Goal: Transaction & Acquisition: Purchase product/service

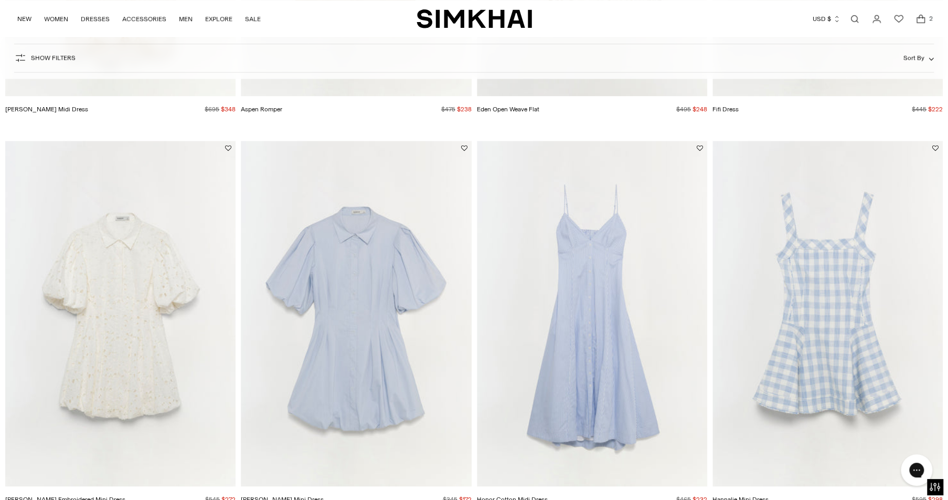
scroll to position [799, 0]
click at [0, 0] on img "Hannalie Mini Dress" at bounding box center [0, 0] width 0 height 0
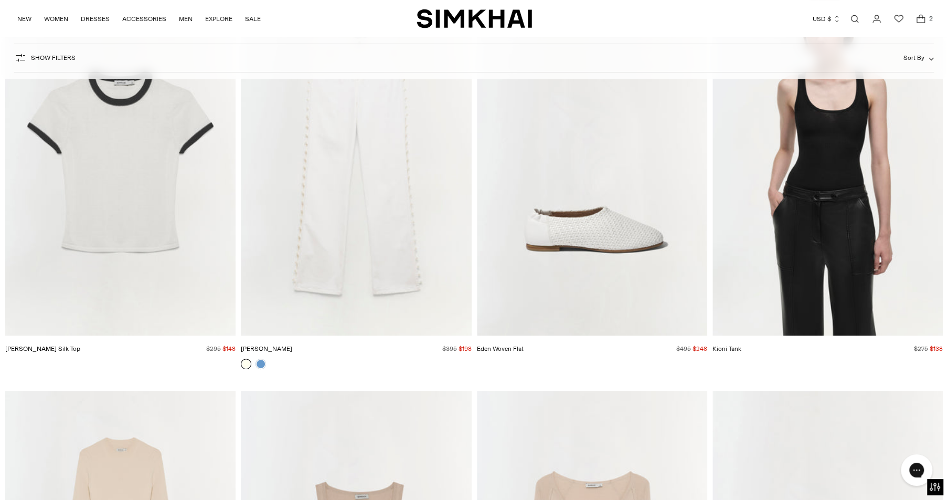
scroll to position [5747, 0]
click at [266, 360] on div at bounding box center [253, 364] width 29 height 15
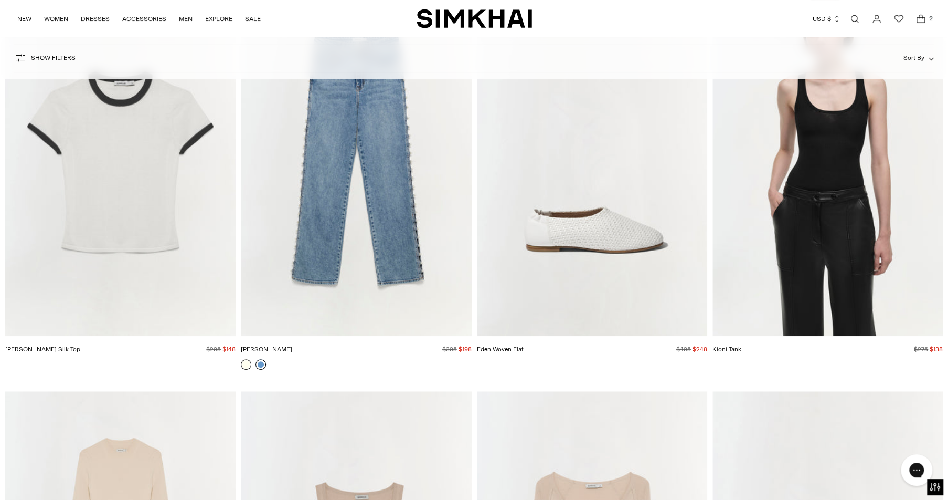
click at [257, 362] on link at bounding box center [261, 364] width 10 height 10
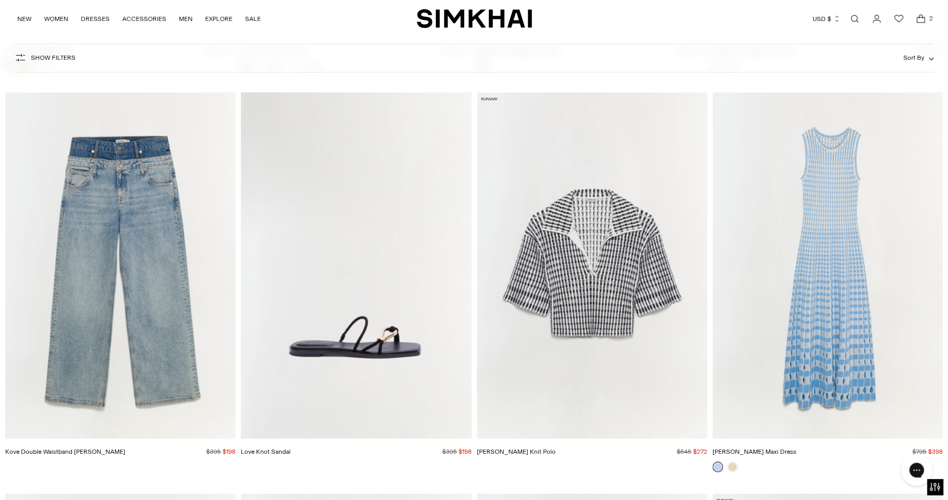
scroll to position [8047, 0]
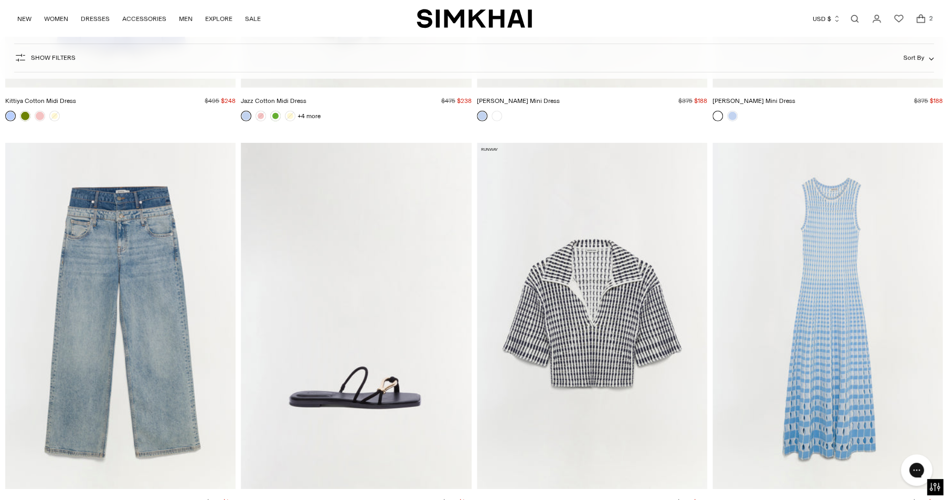
click at [0, 0] on img "Adley Knit Polo" at bounding box center [0, 0] width 0 height 0
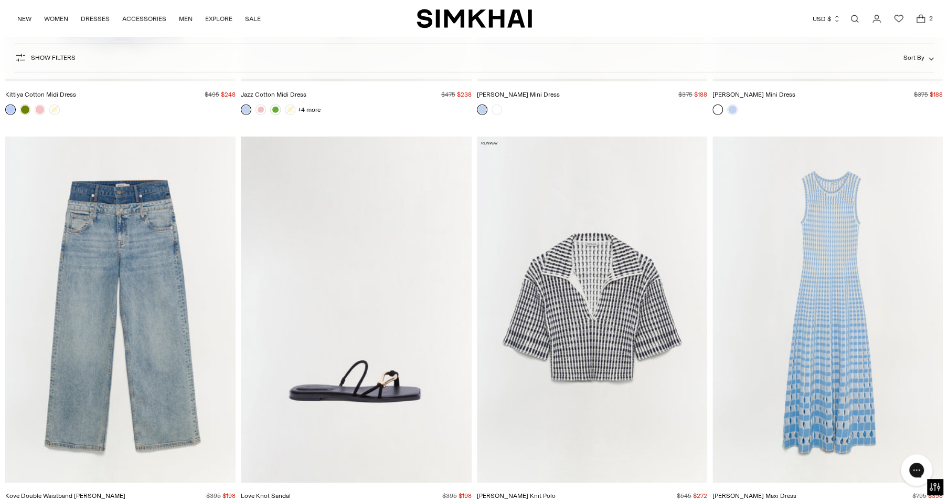
scroll to position [7997, 0]
click at [0, 0] on img "Zelma Knit Maxi Dress" at bounding box center [0, 0] width 0 height 0
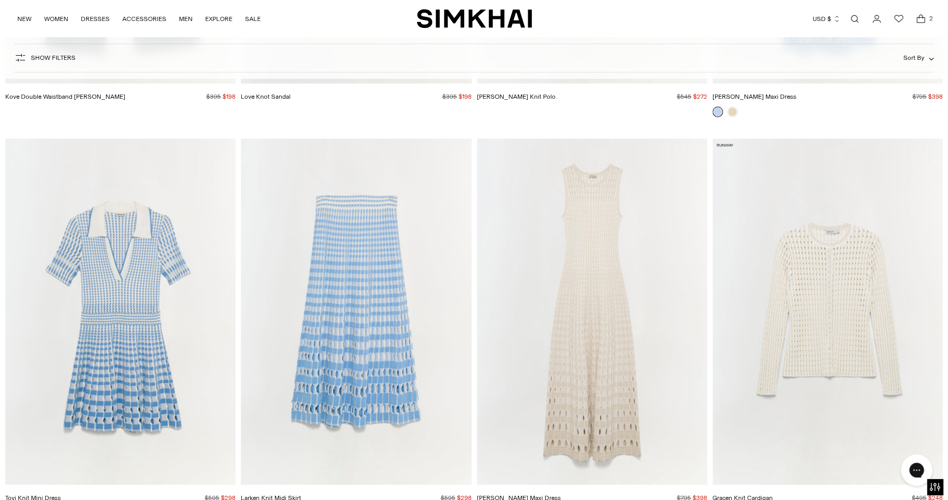
scroll to position [8397, 0]
click at [0, 0] on img "Zelma Knit Maxi Dress" at bounding box center [0, 0] width 0 height 0
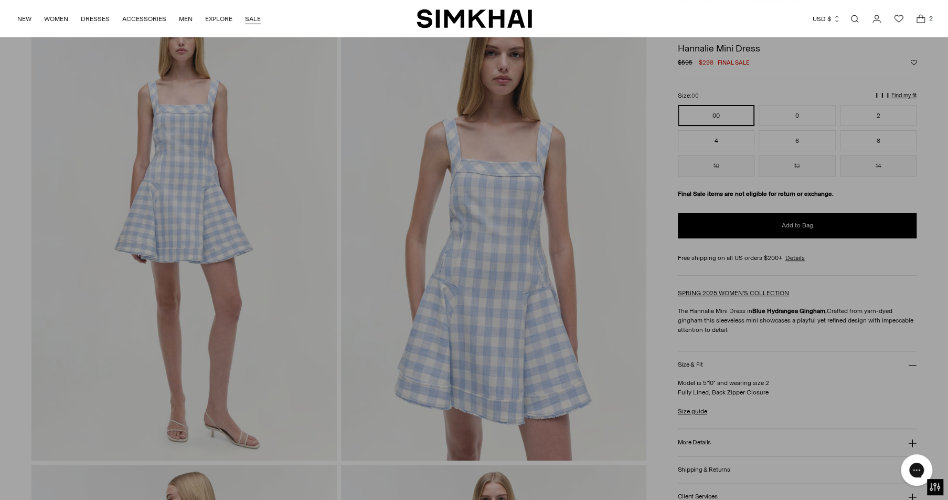
scroll to position [50, 0]
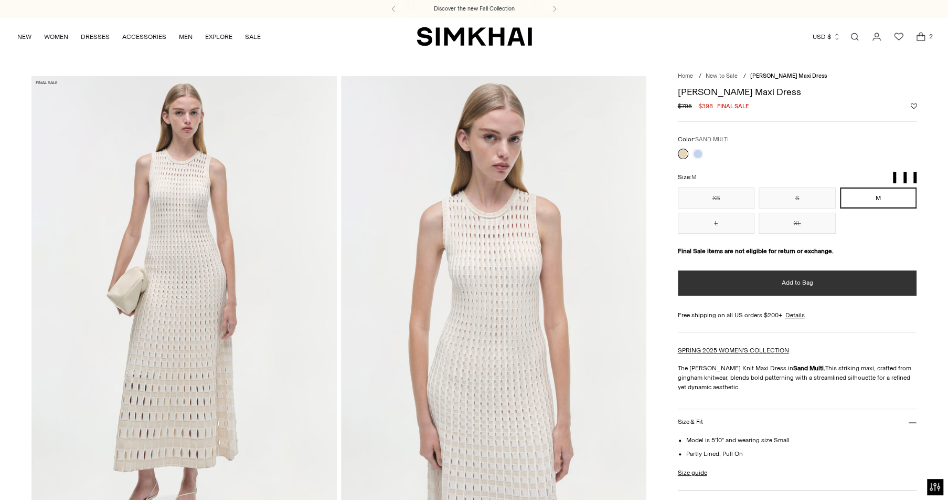
click at [829, 287] on button "Add to Bag" at bounding box center [797, 282] width 239 height 25
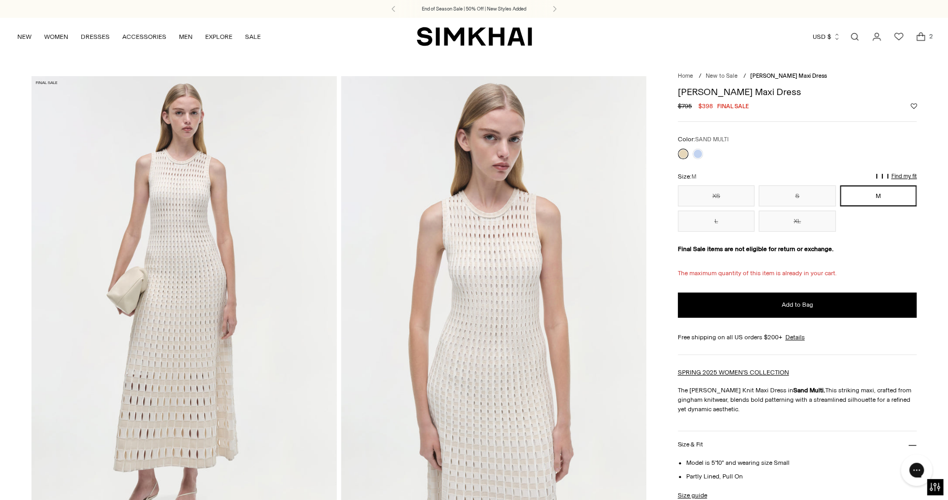
click at [210, 281] on img at bounding box center [183, 305] width 305 height 458
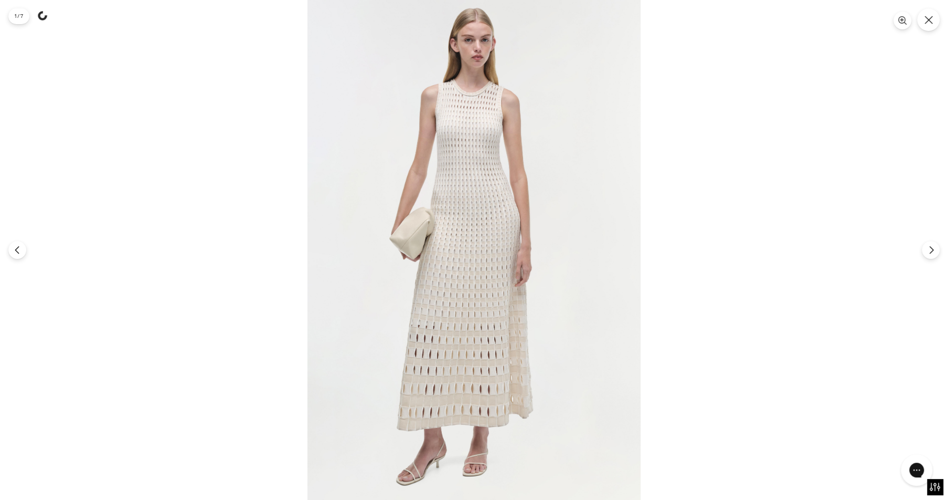
click at [712, 215] on div at bounding box center [474, 250] width 948 height 500
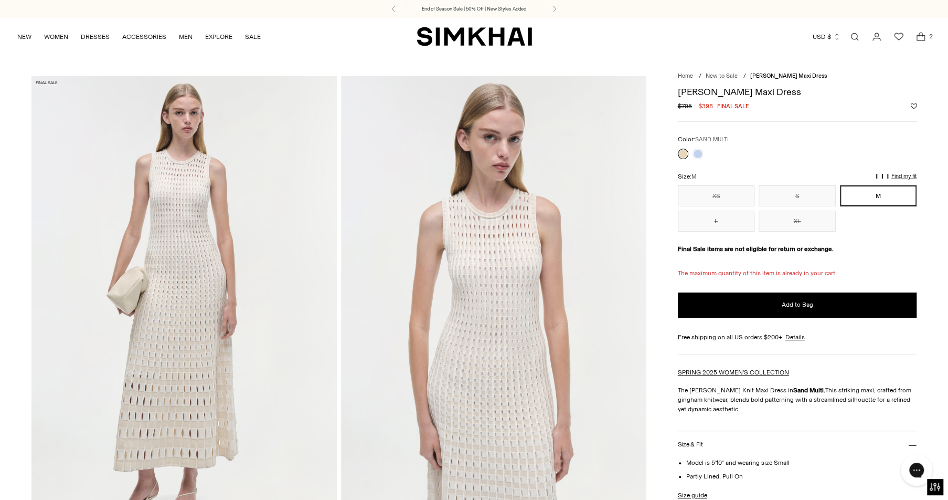
click at [926, 37] on span "2" at bounding box center [930, 35] width 9 height 9
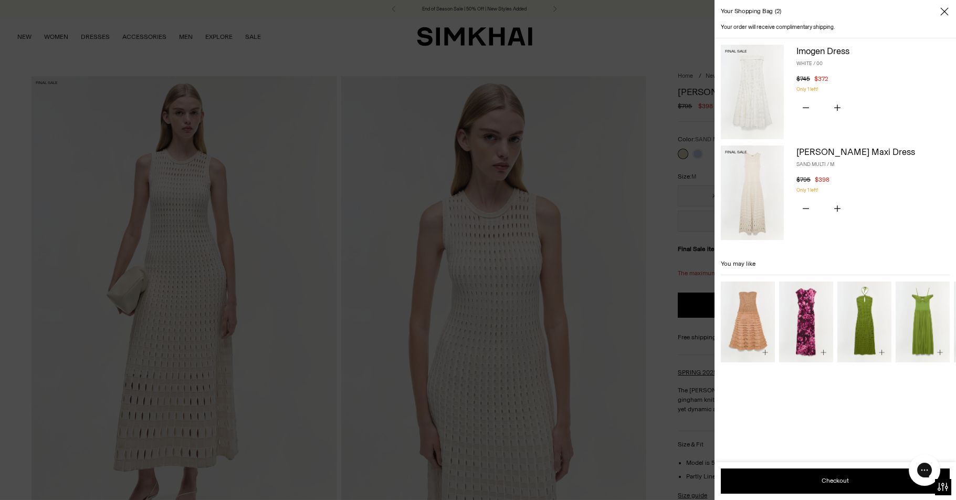
click at [756, 104] on img at bounding box center [752, 92] width 63 height 94
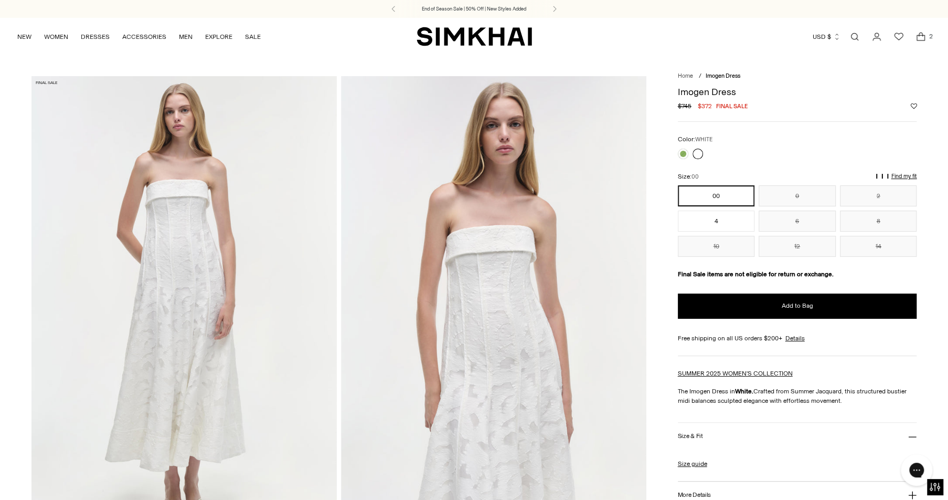
click at [925, 40] on icon "Open cart modal" at bounding box center [921, 36] width 15 height 10
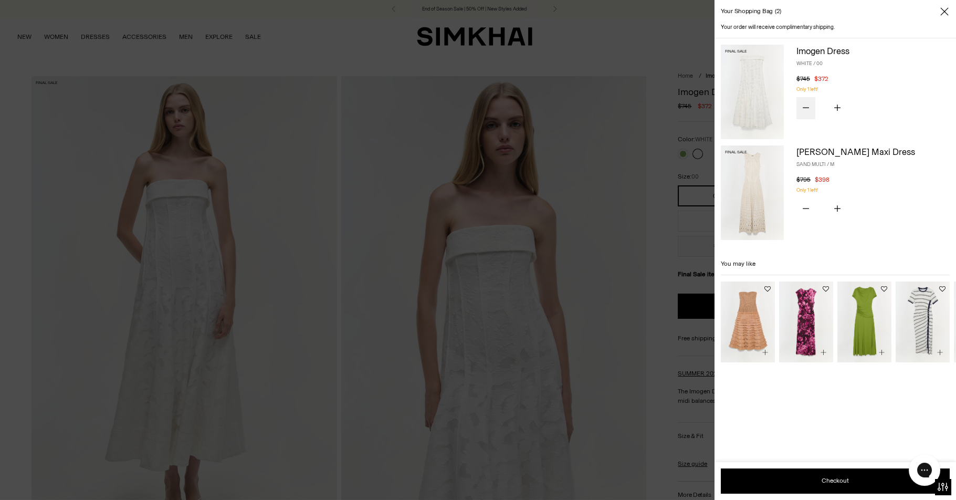
click at [805, 105] on icon "Subtract product quantity" at bounding box center [805, 107] width 6 height 6
